Goal: Transaction & Acquisition: Purchase product/service

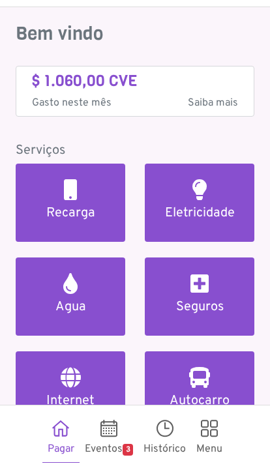
scroll to position [36, 0]
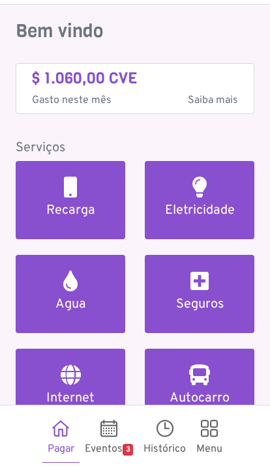
click at [176, 374] on link "Autocarro" at bounding box center [199, 388] width 109 height 78
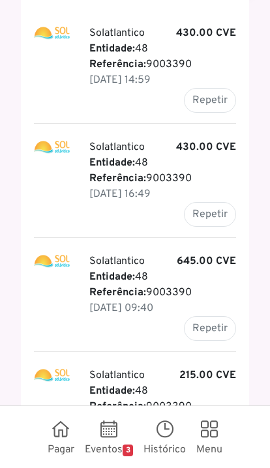
scroll to position [145, 0]
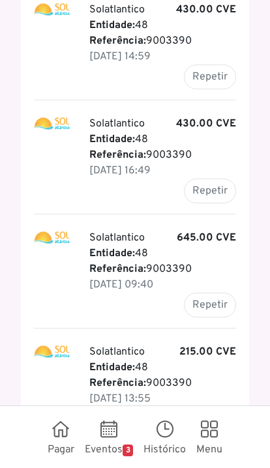
click at [220, 309] on button "Repetir" at bounding box center [210, 304] width 52 height 25
type input "*******"
type input "******"
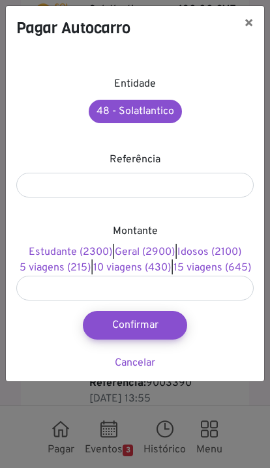
click at [156, 339] on button "Confirmar" at bounding box center [135, 325] width 104 height 29
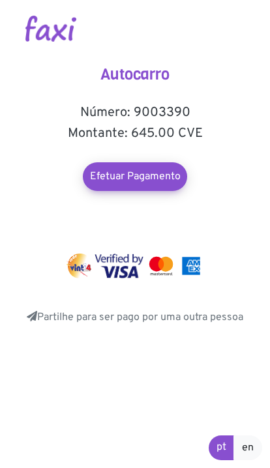
click at [164, 177] on link "Efetuar Pagamento" at bounding box center [135, 176] width 104 height 29
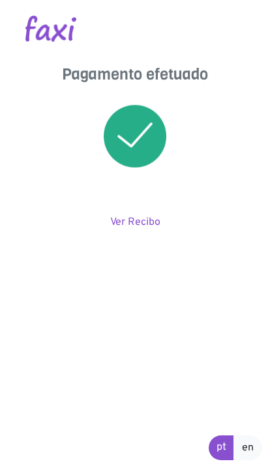
click at [188, 238] on html "Pagamento efetuado Ver Recibo pt en" at bounding box center [135, 119] width 270 height 238
click at [139, 222] on link "Ver Recibo" at bounding box center [135, 222] width 50 height 13
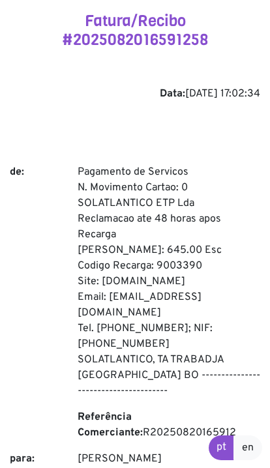
scroll to position [48, 0]
